Goal: Task Accomplishment & Management: Use online tool/utility

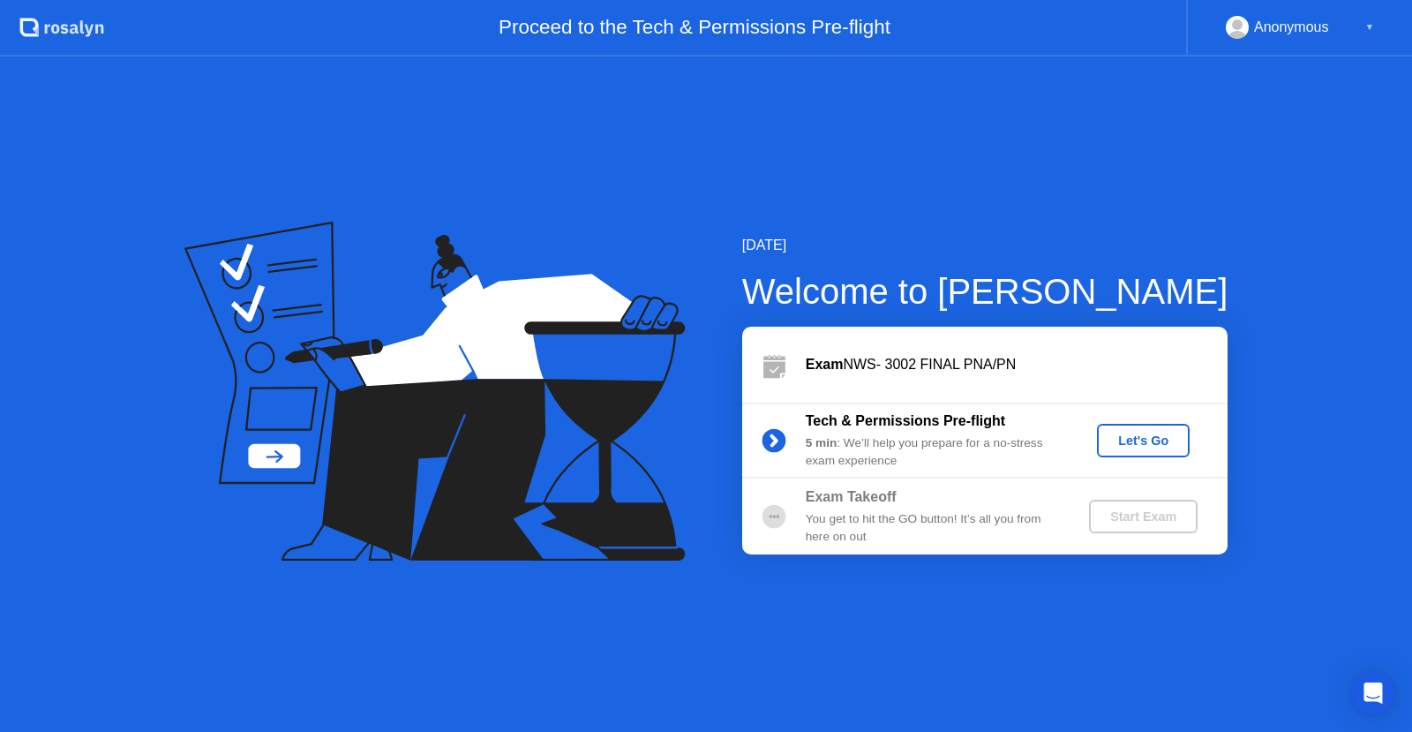
click at [1130, 433] on div "Let's Go" at bounding box center [1143, 440] width 79 height 14
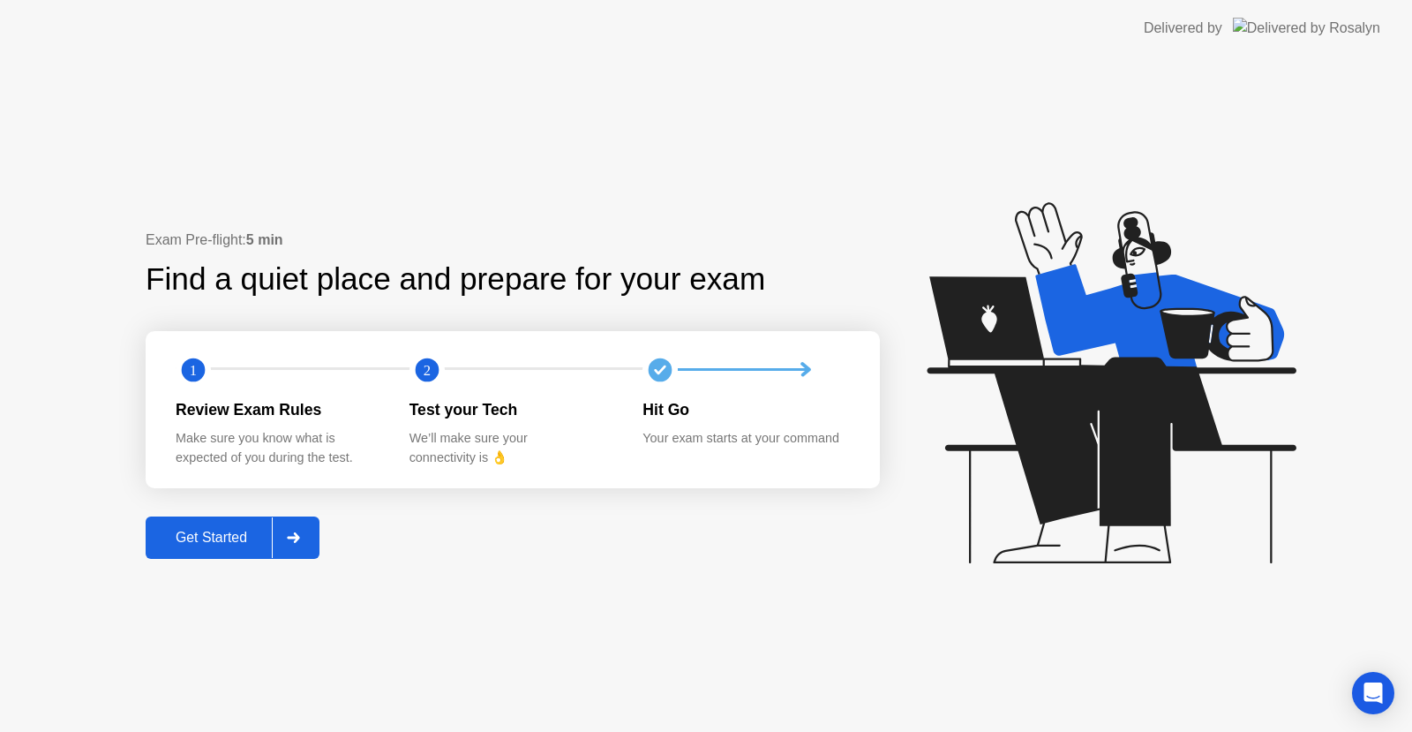
click at [205, 552] on button "Get Started" at bounding box center [233, 537] width 174 height 42
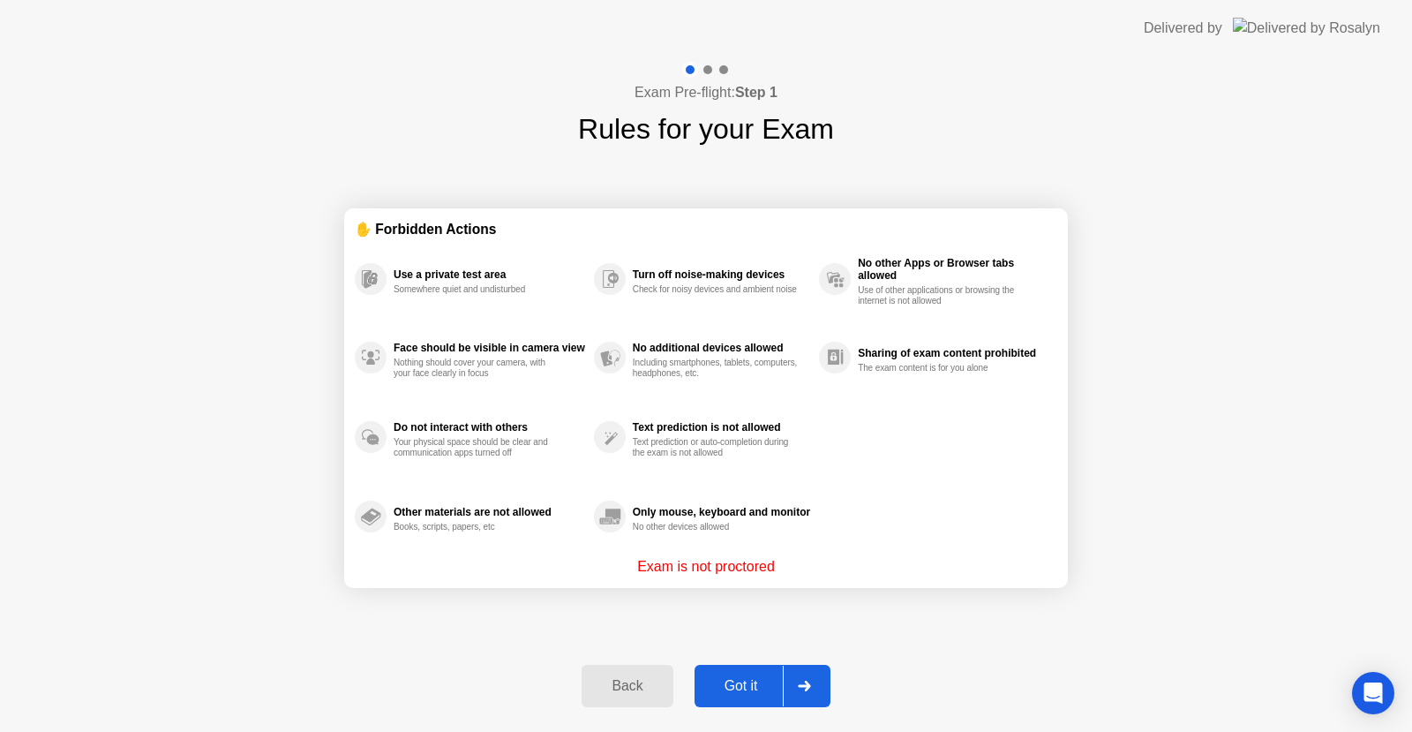
click at [744, 689] on div "Got it" at bounding box center [741, 686] width 83 height 16
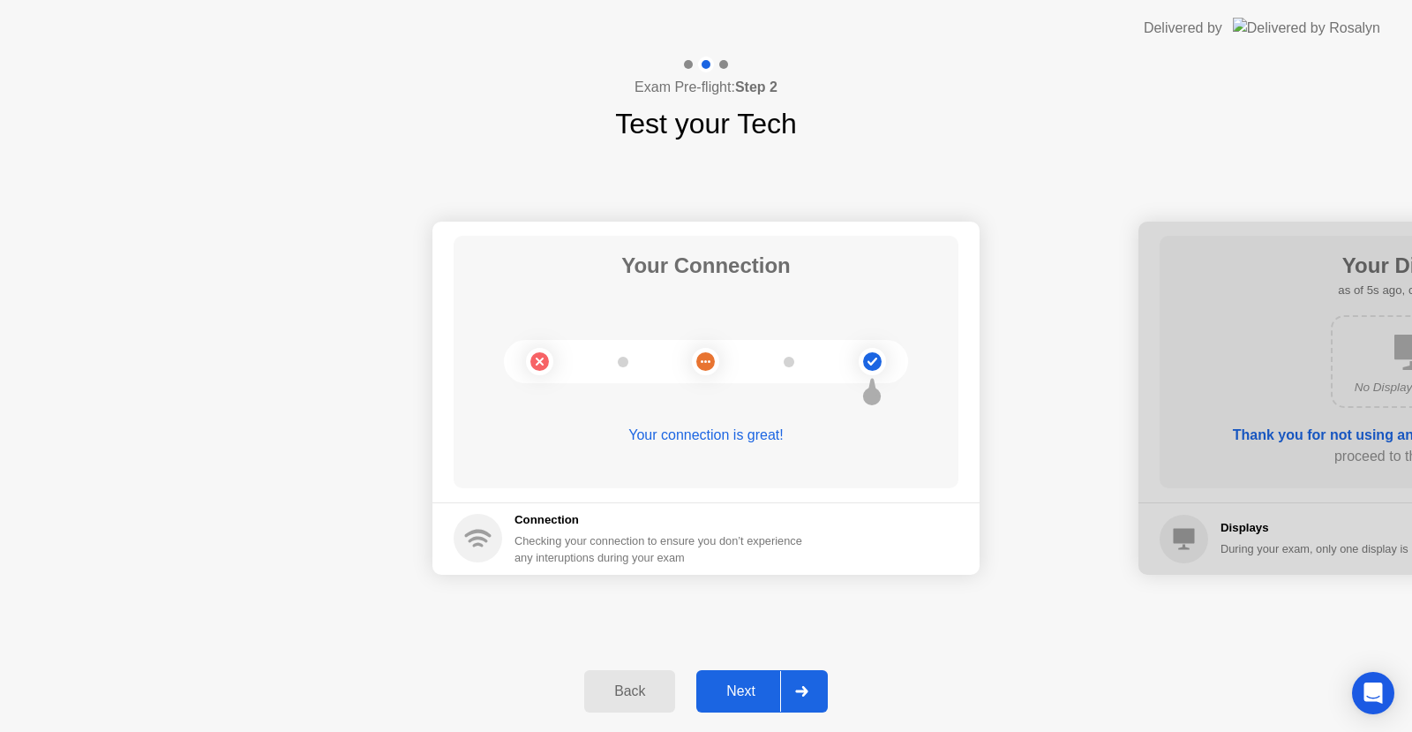
click at [803, 692] on icon at bounding box center [801, 691] width 12 height 11
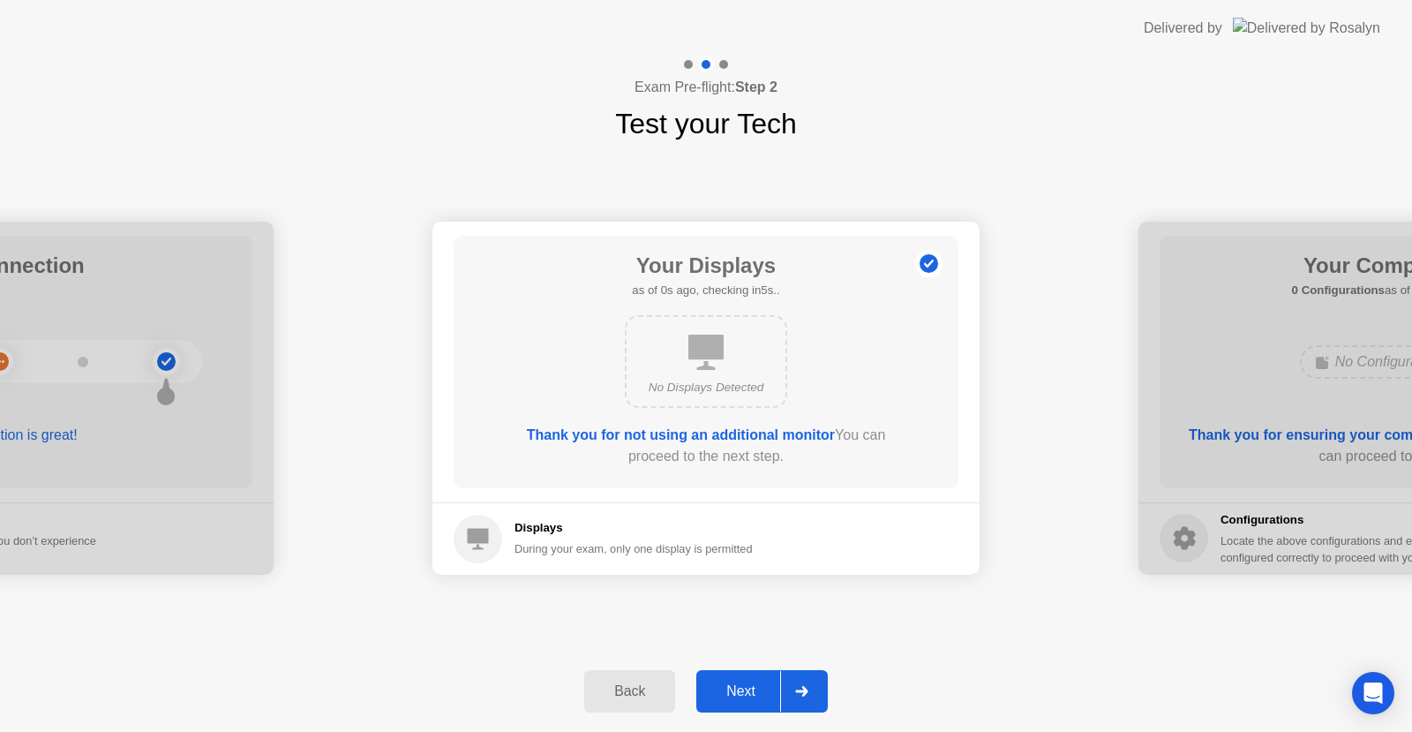
click at [803, 692] on icon at bounding box center [801, 691] width 12 height 11
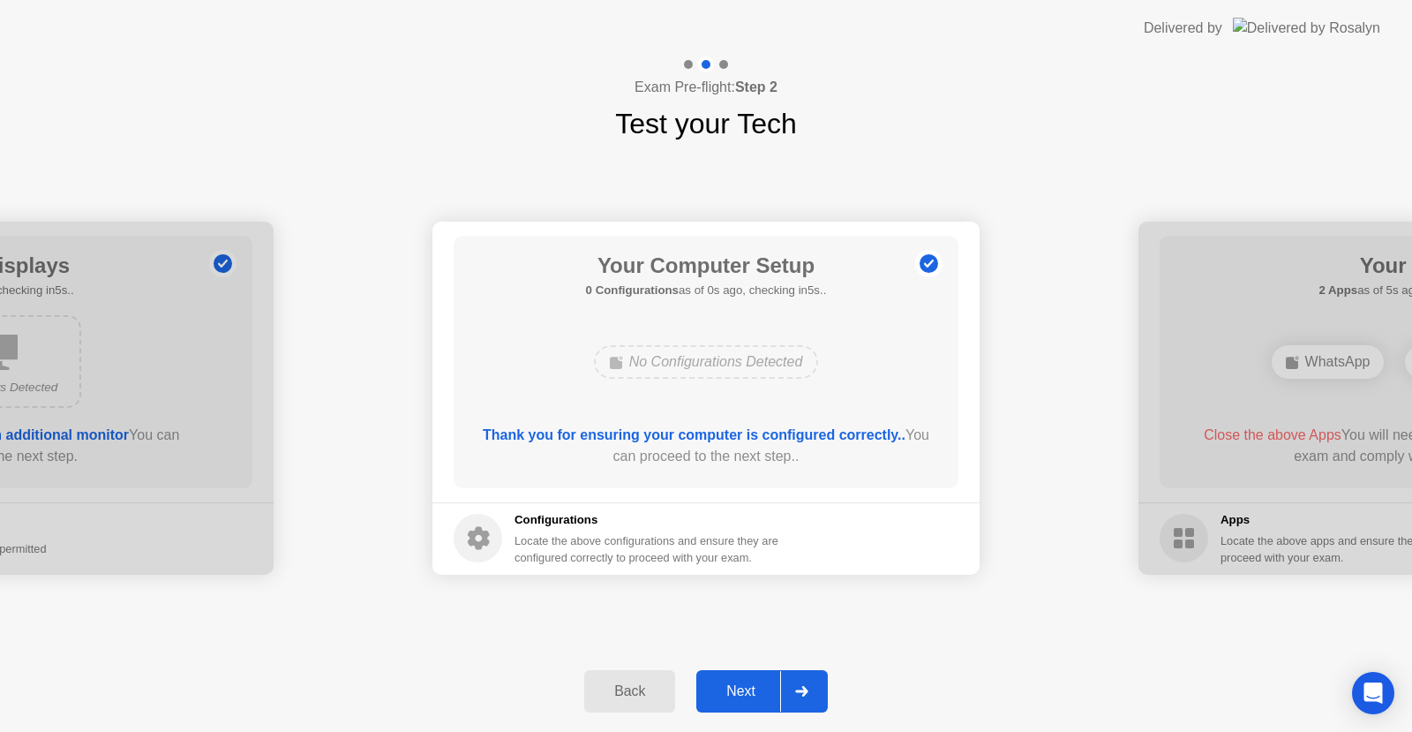
click at [799, 692] on icon at bounding box center [801, 691] width 12 height 11
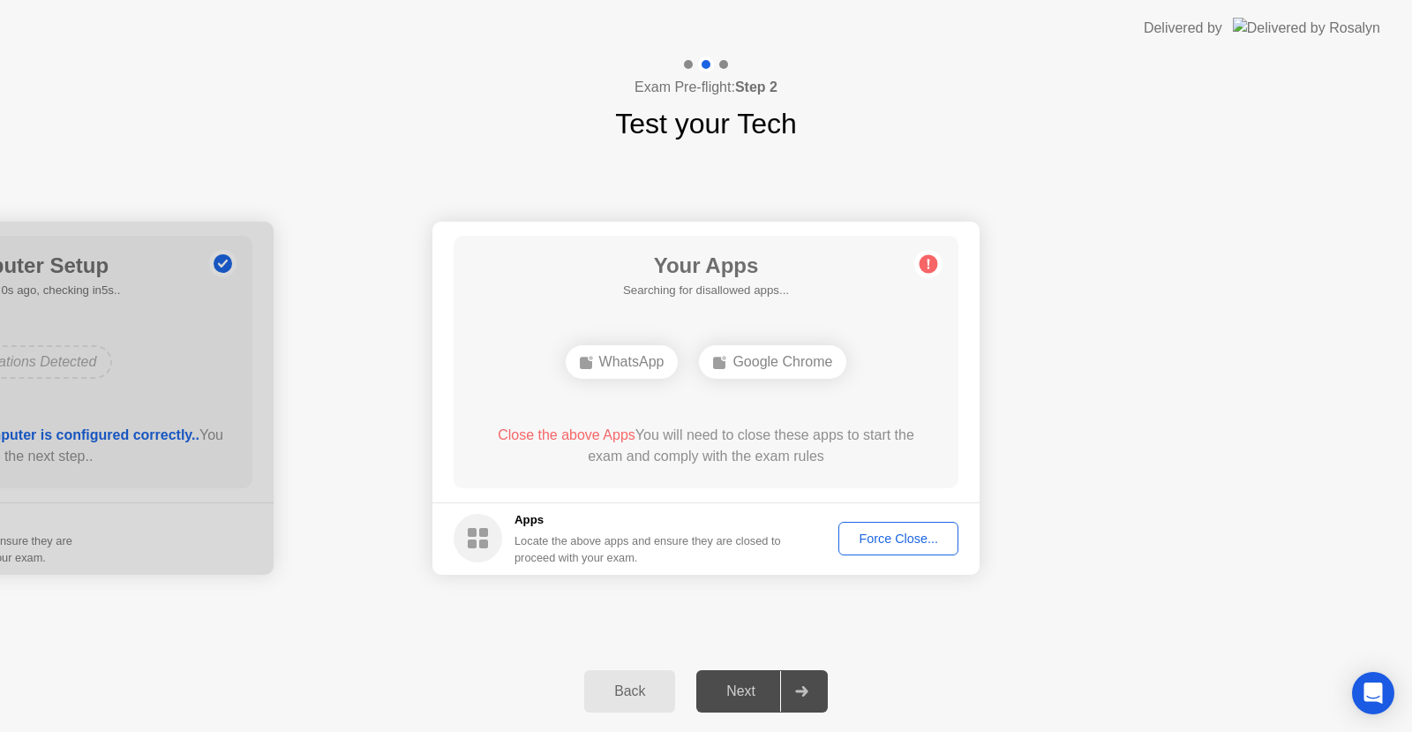
click at [799, 692] on icon at bounding box center [801, 691] width 12 height 11
click at [890, 531] on div "Force Close..." at bounding box center [899, 538] width 108 height 14
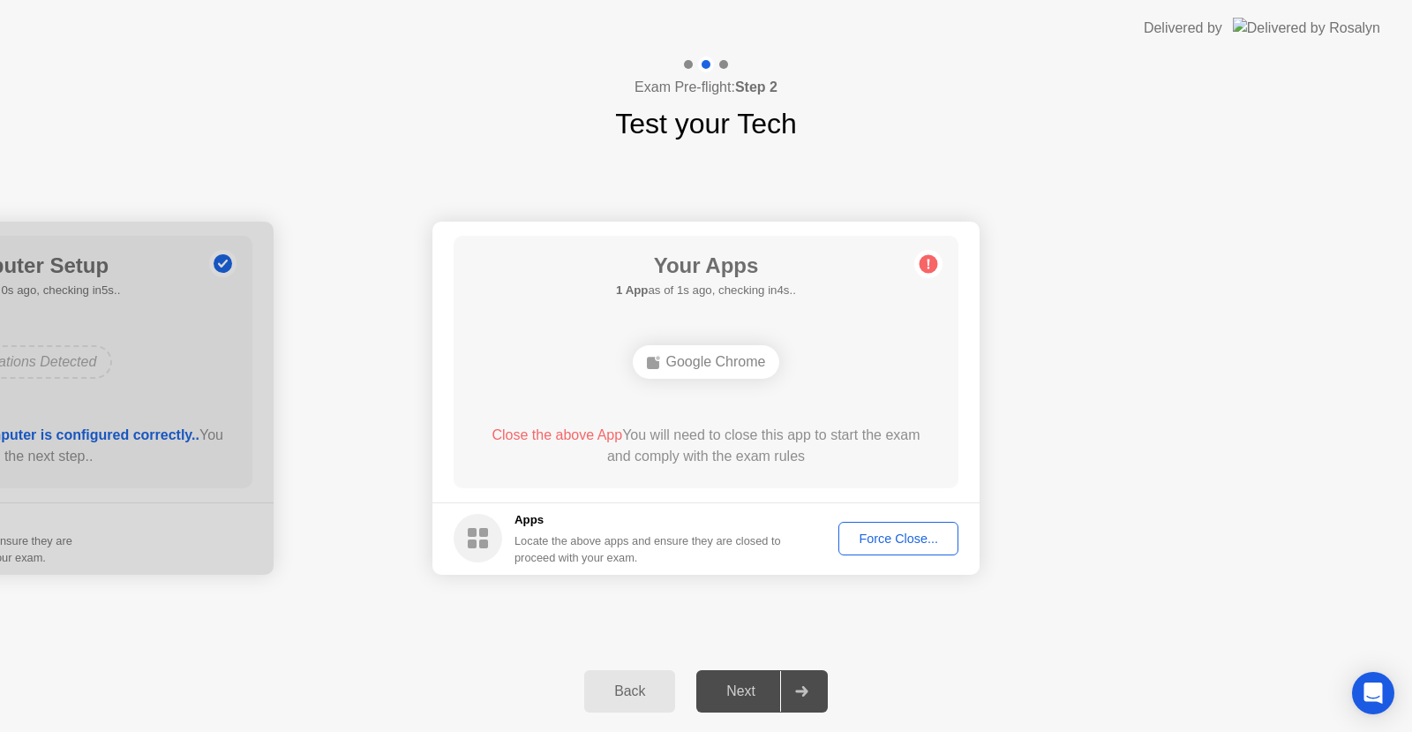
click at [851, 538] on div "Force Close..." at bounding box center [899, 538] width 108 height 14
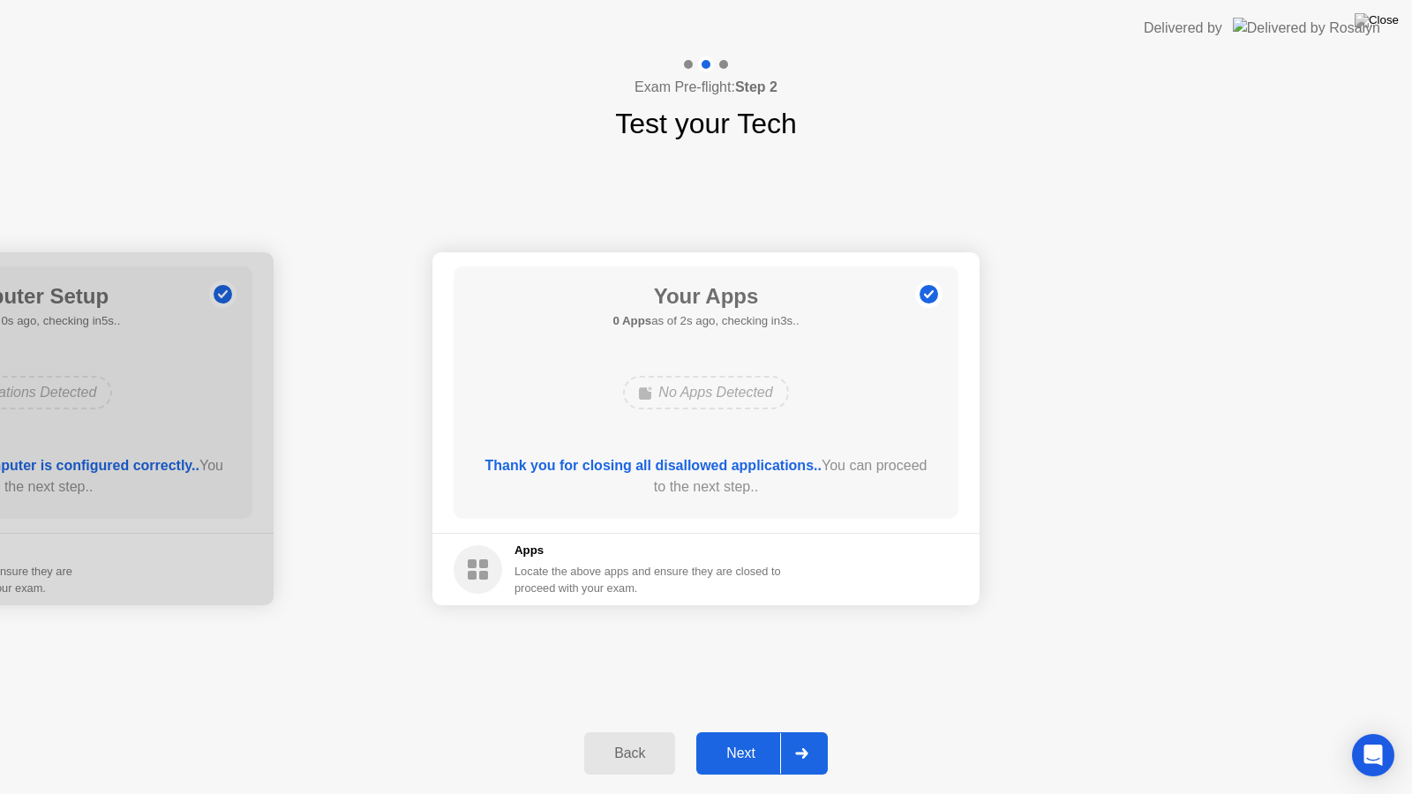
click at [806, 731] on div at bounding box center [801, 753] width 42 height 41
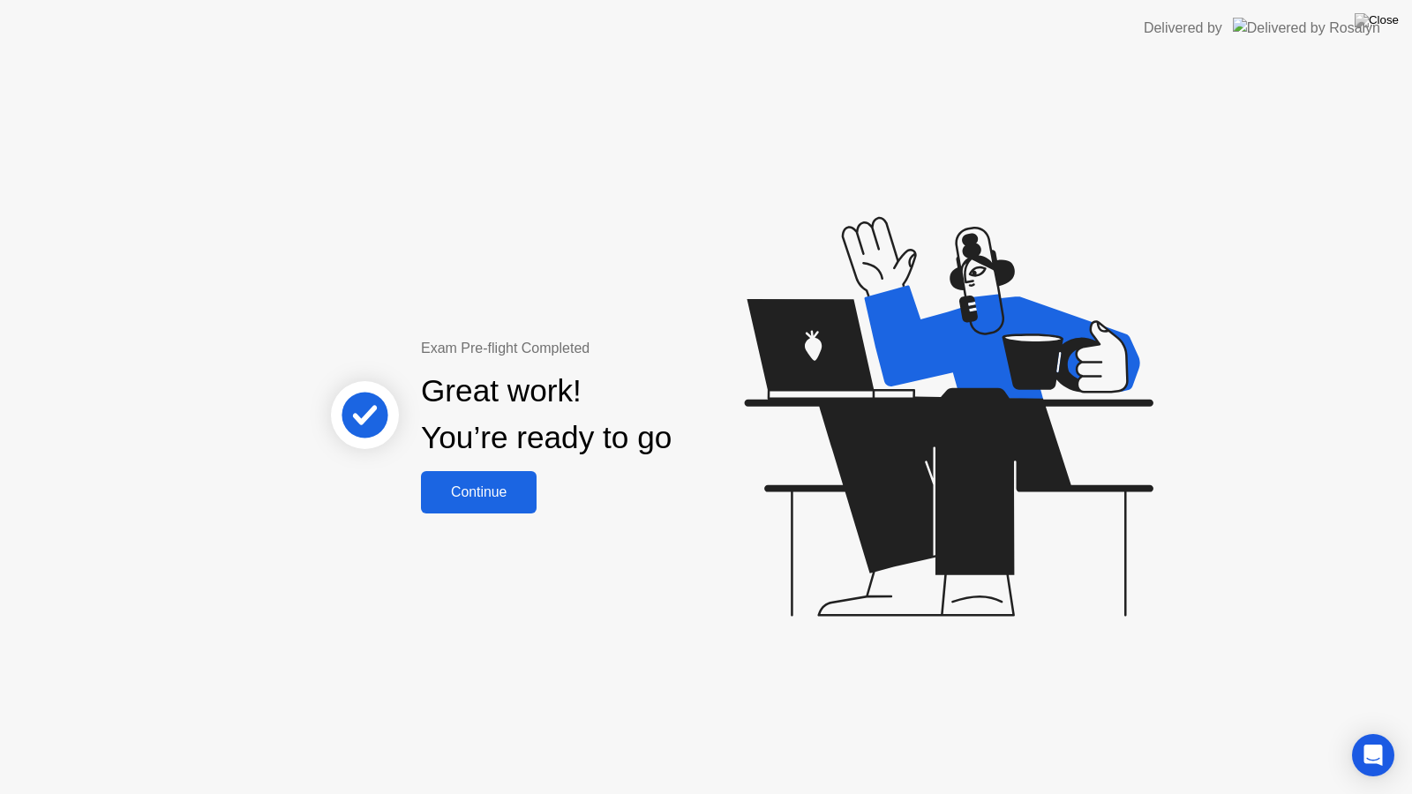
click at [497, 496] on div "Continue" at bounding box center [478, 492] width 105 height 16
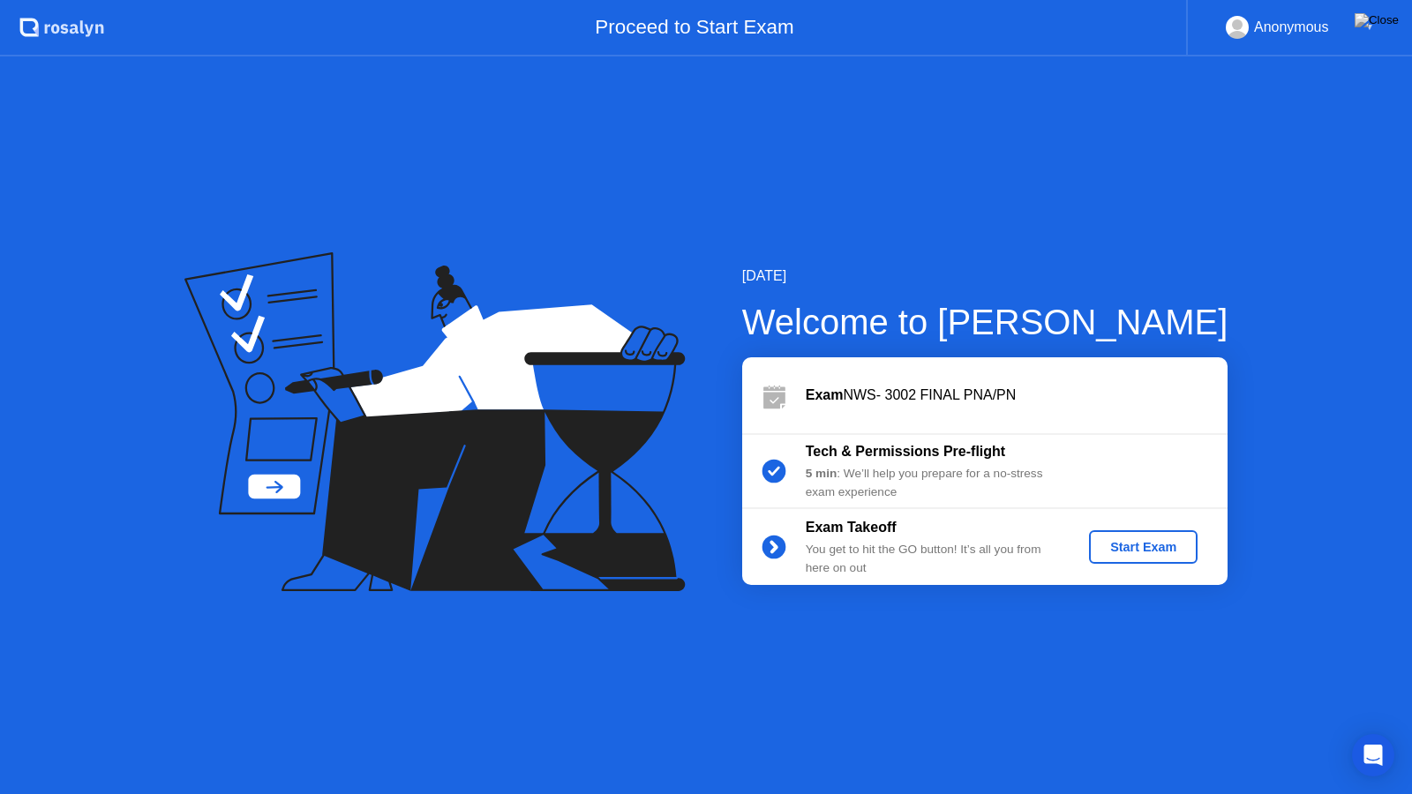
click at [1167, 540] on div "Start Exam" at bounding box center [1143, 547] width 94 height 14
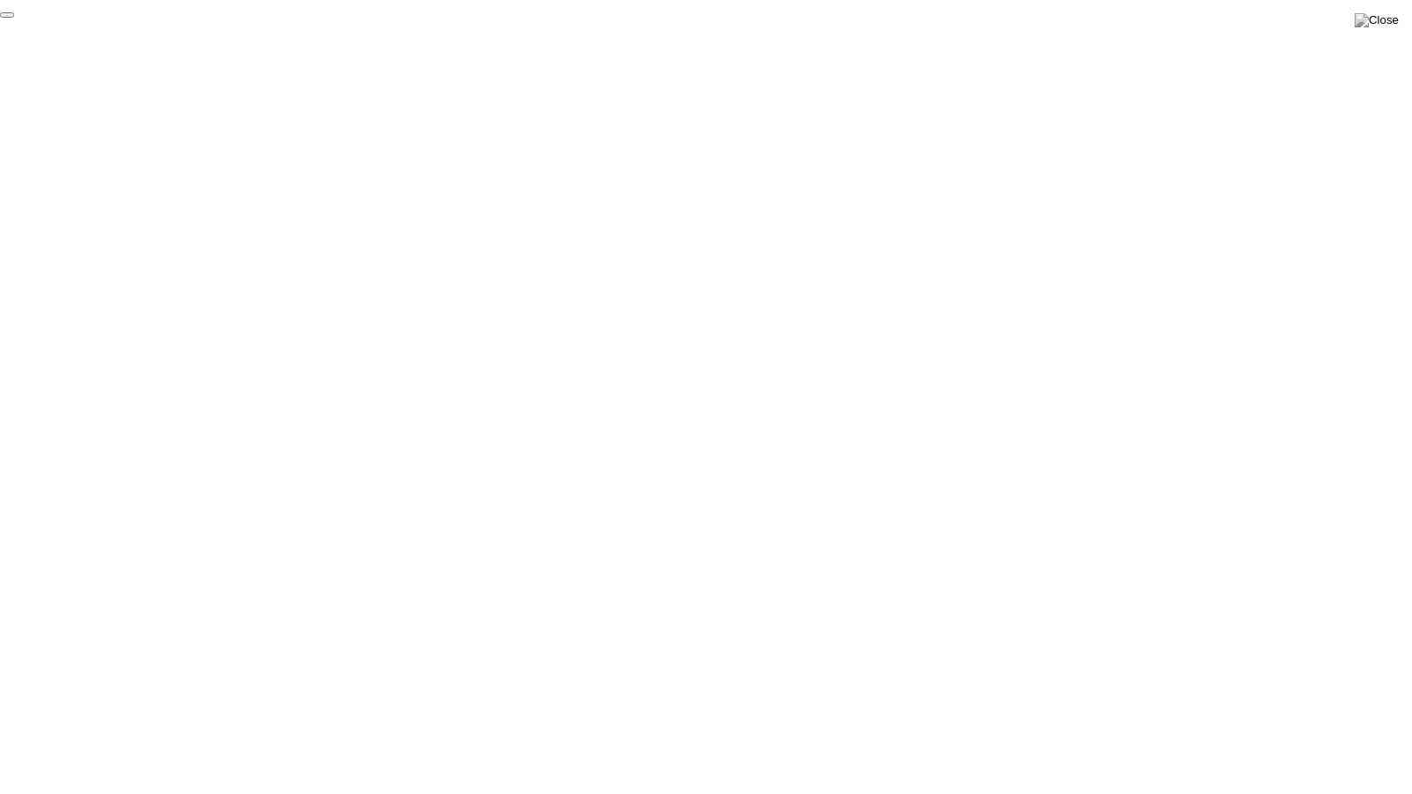
click div "End Proctoring Session"
